Goal: Download file/media

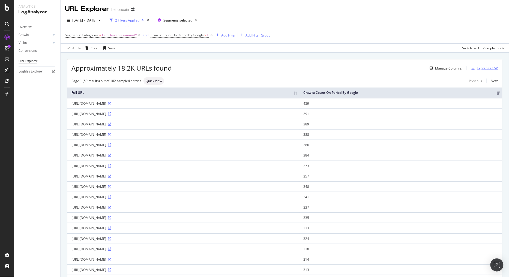
click at [491, 69] on div "Export as CSV" at bounding box center [487, 68] width 21 height 5
click at [116, 36] on span "Famille-ventes-immo/*" at bounding box center [119, 35] width 35 height 8
click at [108, 59] on div "Famille-ventes-immo" at bounding box center [99, 58] width 59 height 9
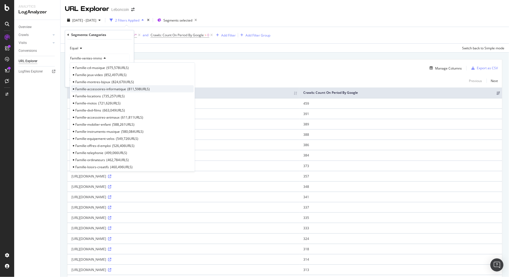
scroll to position [140, 0]
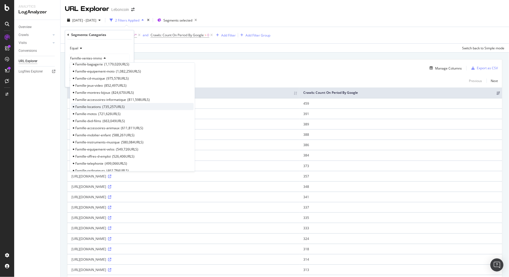
click at [99, 107] on span "Famille-locations" at bounding box center [88, 106] width 26 height 5
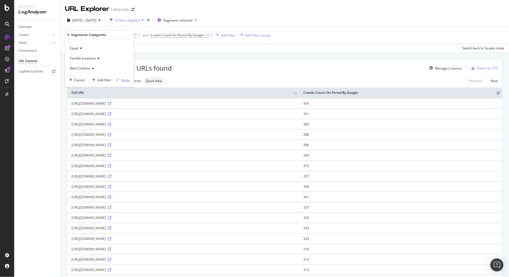
click at [124, 79] on div "Apply" at bounding box center [125, 80] width 8 height 5
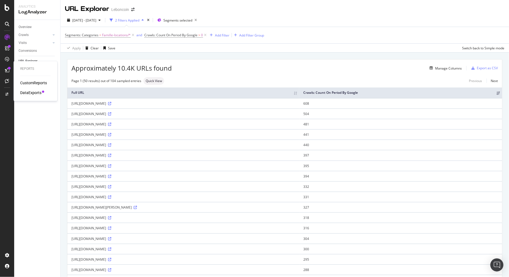
click at [32, 92] on div "DataExports" at bounding box center [30, 92] width 21 height 5
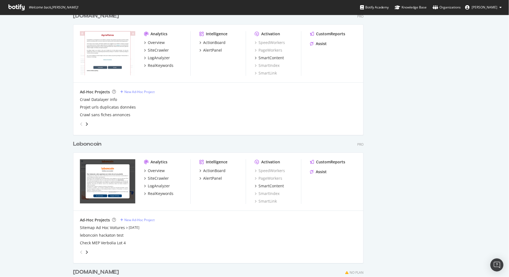
scroll to position [545, 0]
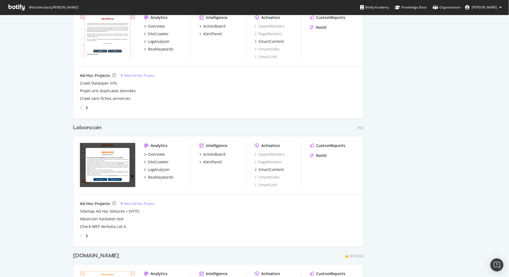
click at [99, 126] on div "Leboncoin" at bounding box center [87, 128] width 28 height 8
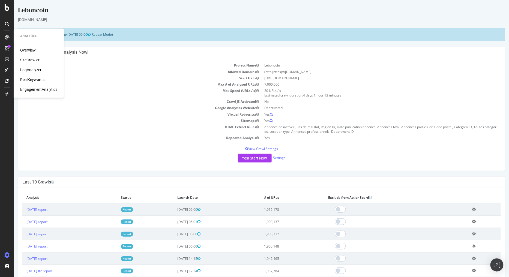
click at [31, 69] on div "LogAnalyzer" at bounding box center [30, 69] width 21 height 5
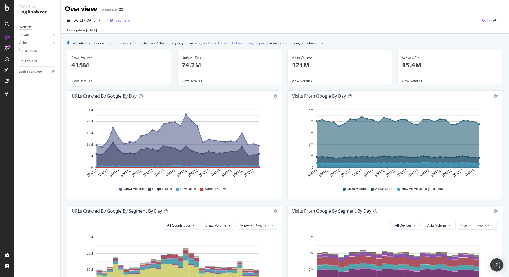
click at [131, 22] on span "Segments" at bounding box center [123, 20] width 15 height 5
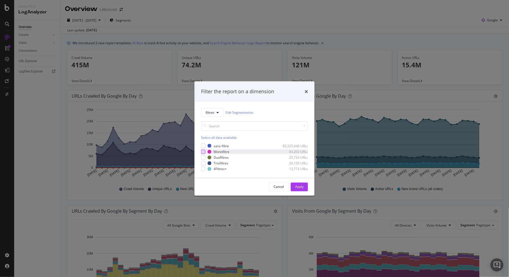
click at [201, 152] on div "modal" at bounding box center [203, 151] width 4 height 4
click at [204, 160] on div "modal" at bounding box center [203, 157] width 4 height 4
click at [205, 163] on div "modal" at bounding box center [203, 163] width 4 height 4
click at [203, 171] on div "modal" at bounding box center [203, 169] width 4 height 4
click at [301, 188] on div "Apply" at bounding box center [299, 187] width 8 height 5
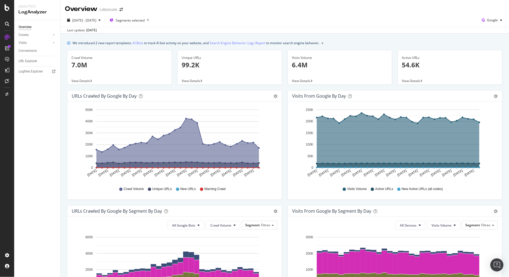
click at [111, 71] on div "Crawl Volume 7.0M" at bounding box center [119, 63] width 96 height 26
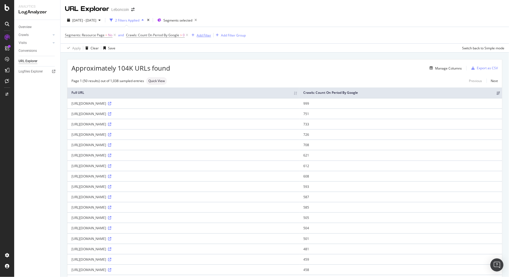
click at [207, 35] on div "Add Filter" at bounding box center [204, 35] width 14 height 5
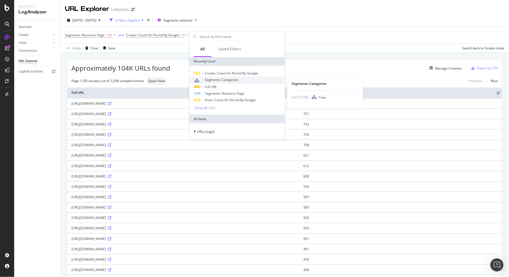
click at [213, 81] on span "Segments: Categories" at bounding box center [222, 79] width 34 height 5
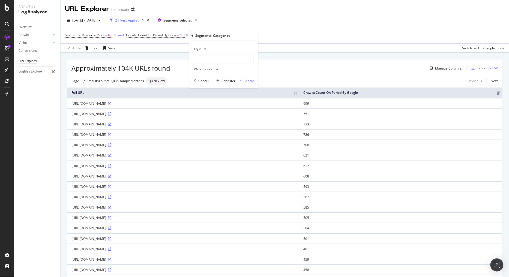
click at [212, 61] on div at bounding box center [223, 59] width 59 height 9
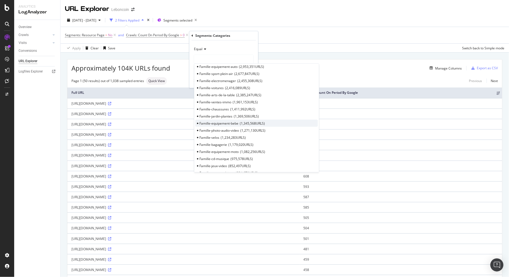
scroll to position [91, 0]
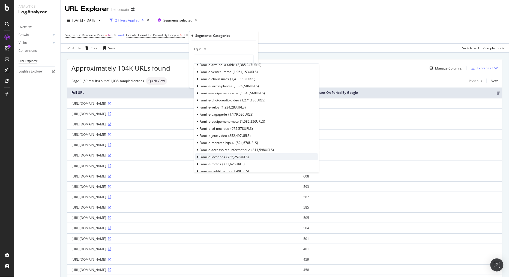
click at [223, 156] on span "Famille-locations" at bounding box center [212, 157] width 26 height 5
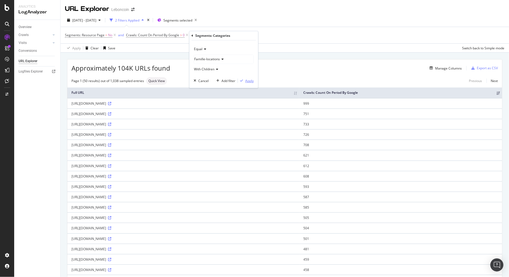
click at [244, 79] on div "button" at bounding box center [241, 80] width 7 height 3
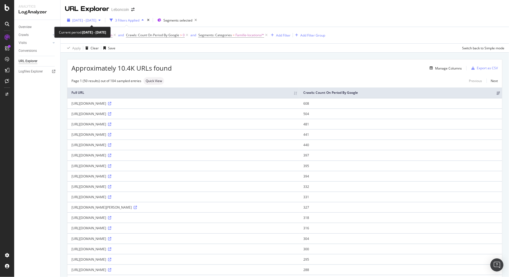
click at [91, 20] on span "[DATE] - [DATE]" at bounding box center [84, 20] width 24 height 5
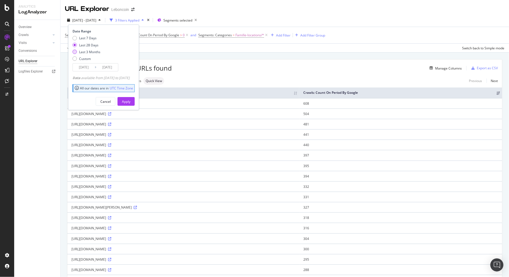
click at [77, 51] on div "Last 3 Months" at bounding box center [87, 52] width 28 height 5
type input "2025/06/18"
click at [130, 103] on div "Apply" at bounding box center [126, 101] width 8 height 5
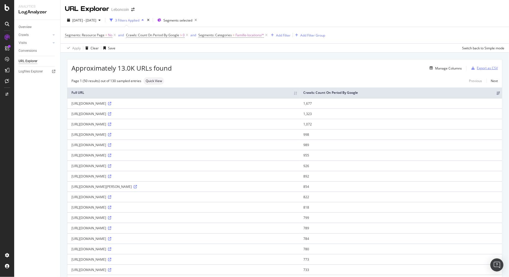
click at [488, 71] on div "Export as CSV" at bounding box center [483, 68] width 29 height 8
click at [249, 37] on span "Famille-locations/*" at bounding box center [249, 35] width 29 height 8
click at [214, 58] on div at bounding box center [232, 58] width 59 height 9
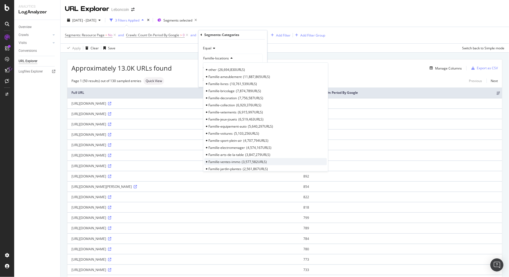
click at [235, 160] on span "Famille-ventes-immo" at bounding box center [225, 162] width 32 height 5
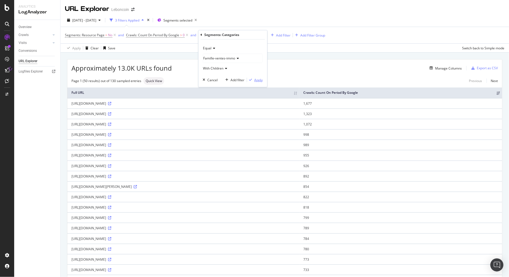
click at [261, 80] on div "Apply" at bounding box center [258, 80] width 8 height 5
click at [471, 68] on div "button" at bounding box center [473, 68] width 8 height 3
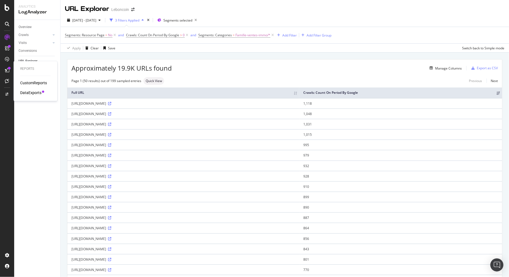
click at [34, 91] on div "DataExports" at bounding box center [30, 92] width 21 height 5
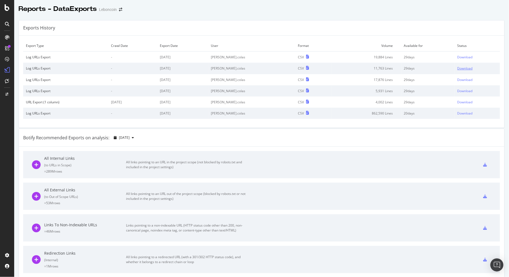
click at [457, 67] on div "Download" at bounding box center [464, 68] width 15 height 5
click at [457, 56] on div "Download" at bounding box center [464, 57] width 15 height 5
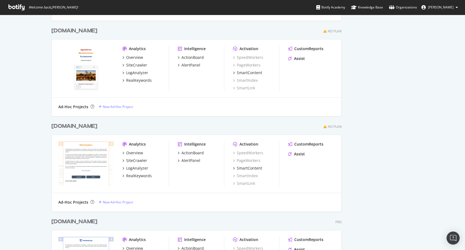
scroll to position [1091, 0]
